Goal: Task Accomplishment & Management: Manage account settings

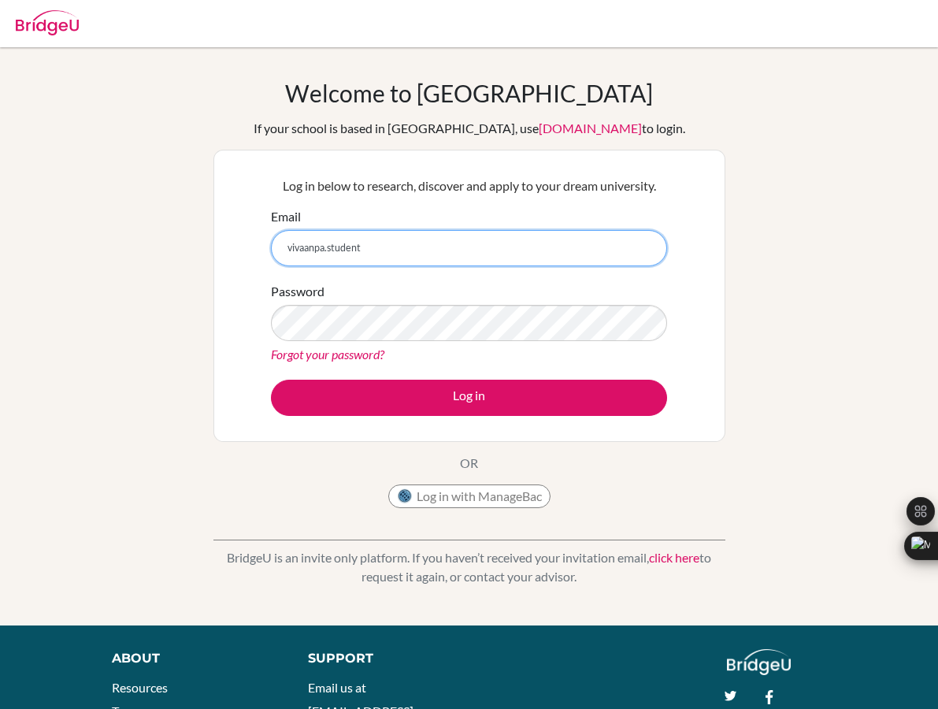
click at [380, 241] on input "vivaanpa.student" at bounding box center [469, 248] width 396 height 36
click at [370, 249] on input "vivaanpa.student" at bounding box center [469, 248] width 396 height 36
type input "[EMAIL_ADDRESS][DOMAIN_NAME]"
click at [332, 354] on link "Forgot your password?" at bounding box center [327, 354] width 113 height 15
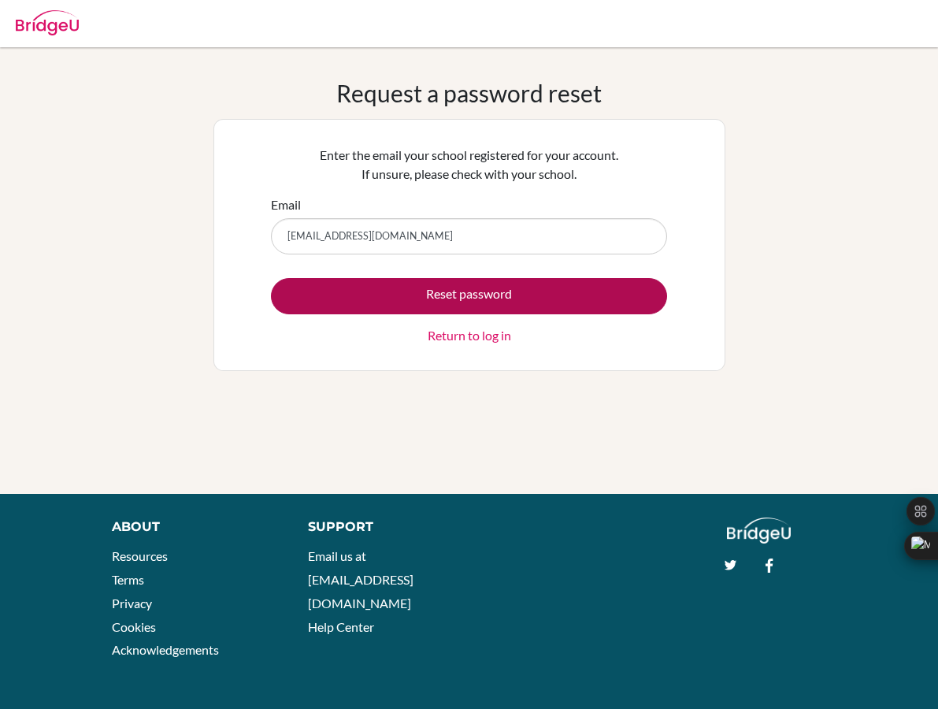
type input "[EMAIL_ADDRESS][DOMAIN_NAME]"
click at [370, 288] on button "Reset password" at bounding box center [469, 296] width 396 height 36
